Goal: Find specific page/section: Find specific page/section

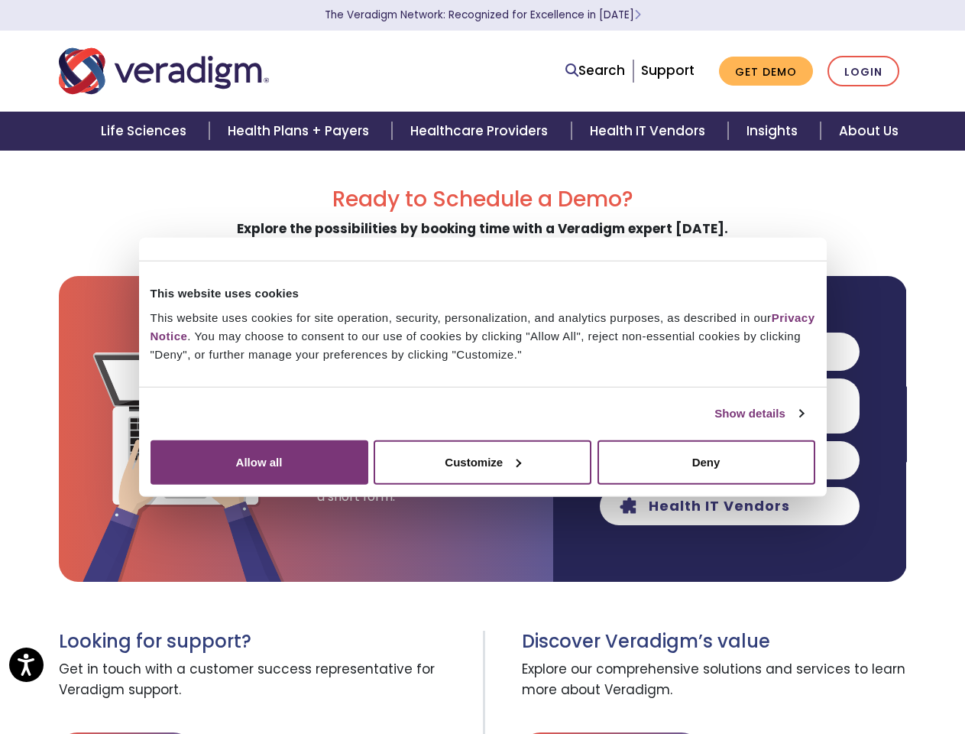
click at [715, 423] on link "Show details" at bounding box center [759, 413] width 89 height 18
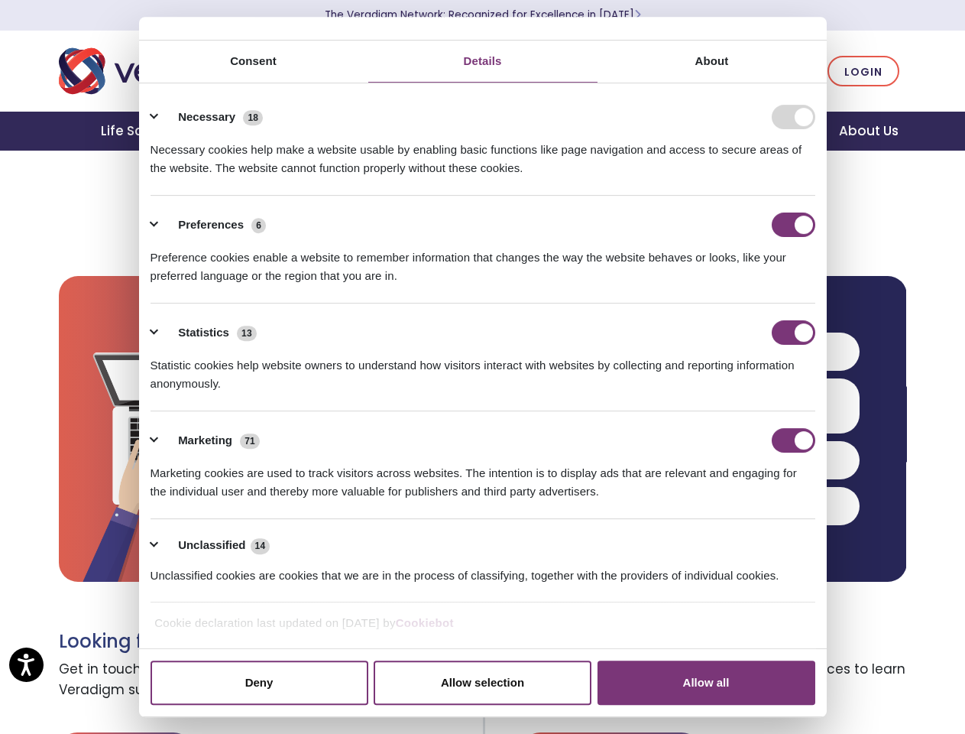
click at [815, 177] on div "Necessary cookies help make a website usable by enabling basic functions like p…" at bounding box center [483, 153] width 665 height 48
click at [844, 641] on h3 "Discover Veradigm’s value" at bounding box center [714, 642] width 385 height 22
click at [844, 692] on span "Explore our comprehensive solutions and services to learn more about Veradigm." at bounding box center [714, 680] width 385 height 55
click at [599, 71] on link "Search" at bounding box center [596, 70] width 60 height 21
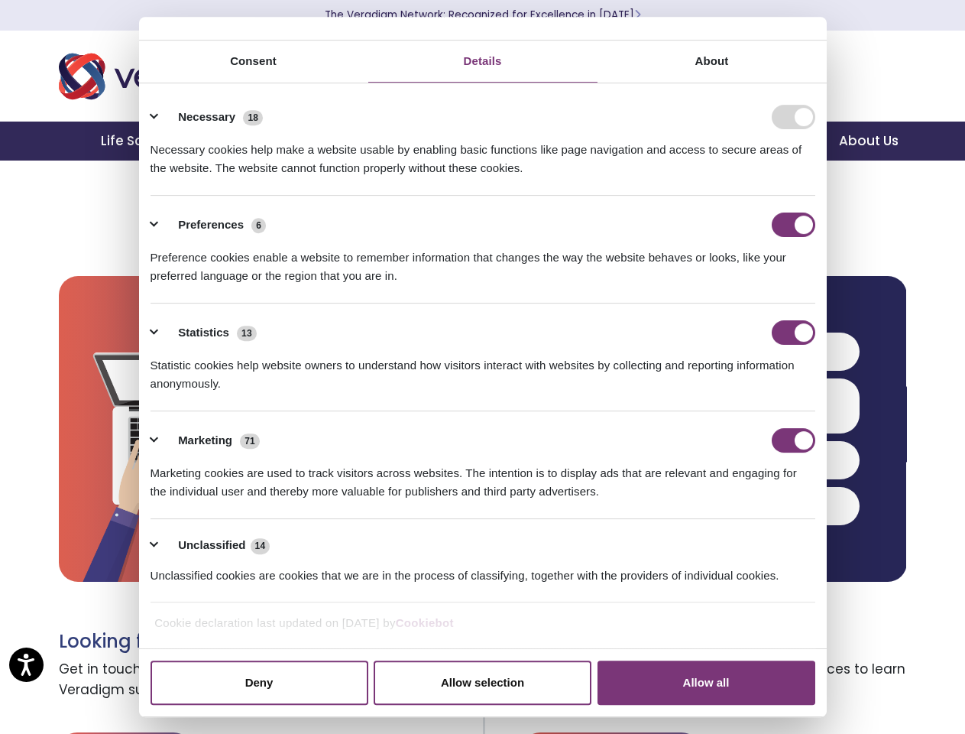
click at [598, 70] on li "Search" at bounding box center [528, 60] width 199 height 29
click at [730, 303] on li "Preferences 6 Preference cookies enable a website to remember information that …" at bounding box center [483, 250] width 665 height 108
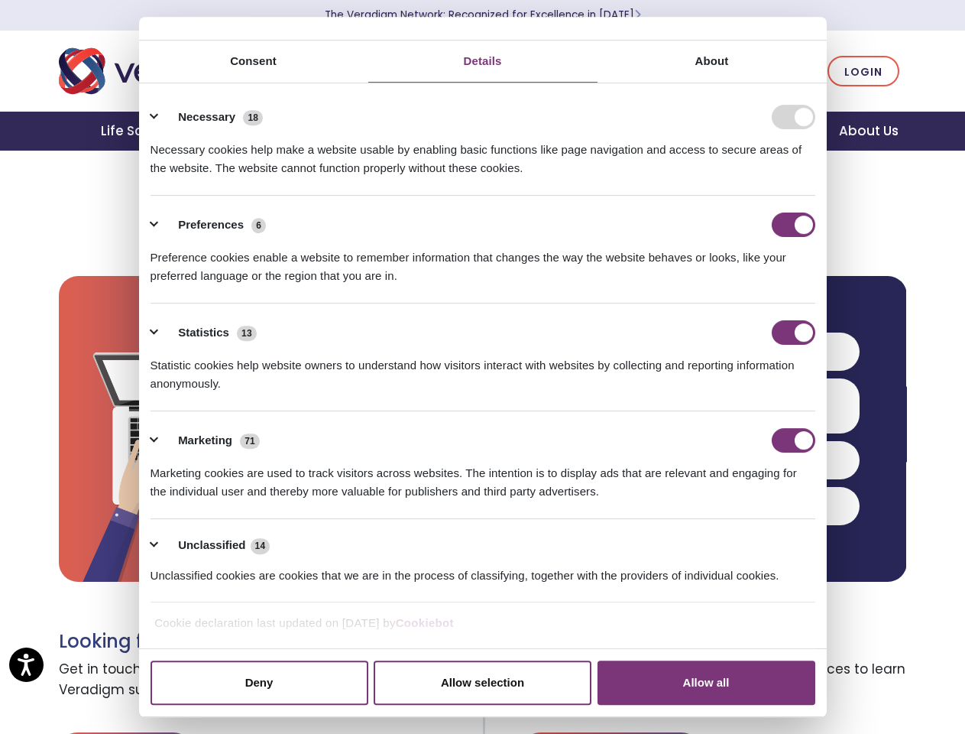
click at [730, 345] on div "Statistics 13" at bounding box center [483, 332] width 665 height 24
click at [730, 393] on div "Statistic cookies help website owners to understand how visitors interact with …" at bounding box center [483, 369] width 665 height 48
click at [730, 452] on div "Marketing 71" at bounding box center [483, 440] width 665 height 24
